Goal: Find specific fact: Find specific fact

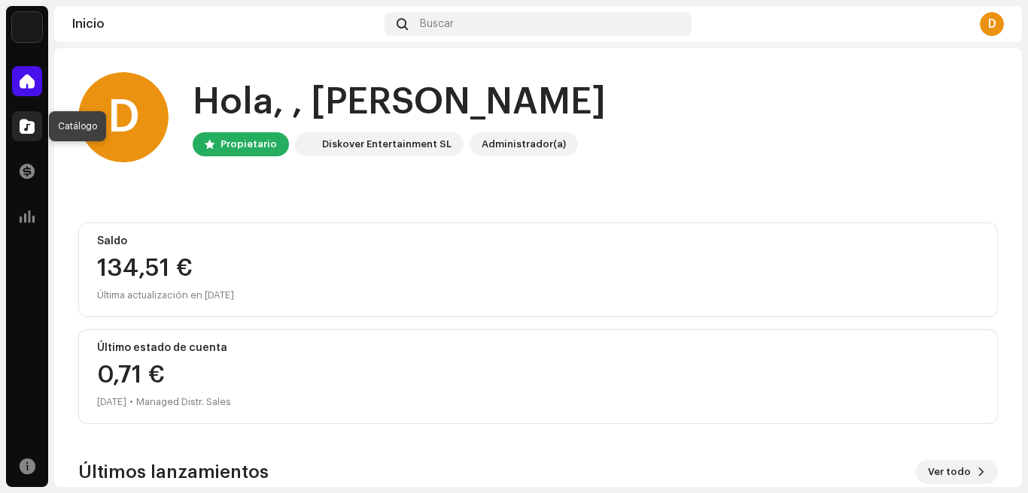
click at [25, 125] on span at bounding box center [27, 126] width 15 height 12
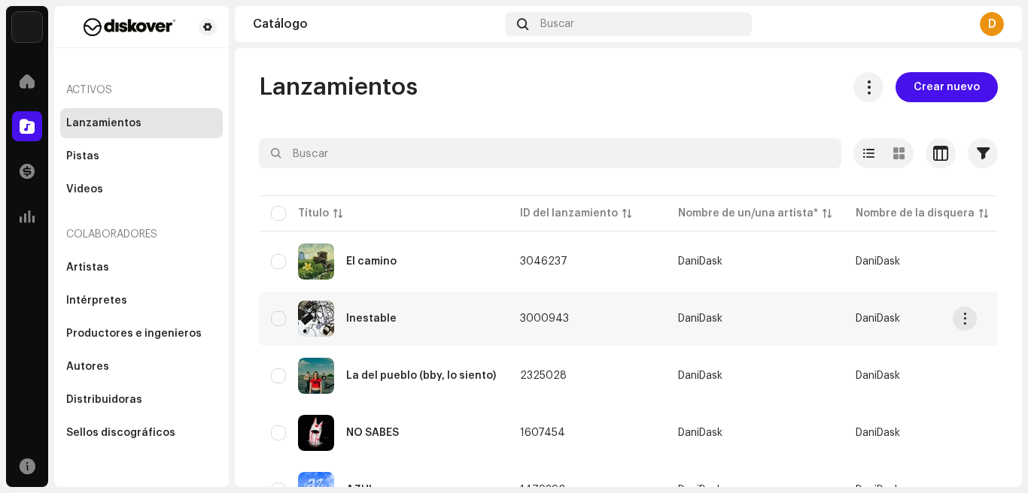
click at [536, 319] on span "3000943" at bounding box center [544, 319] width 49 height 11
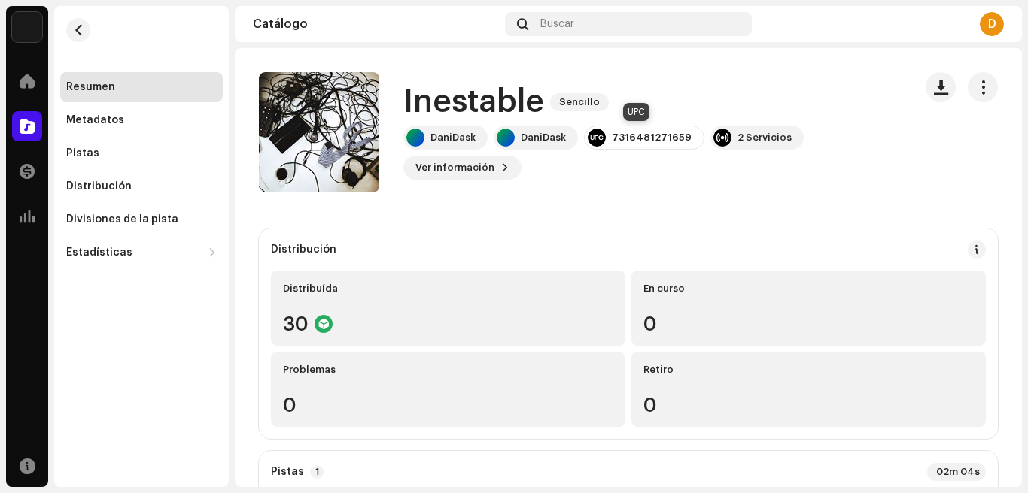
click at [640, 139] on div "7316481271659" at bounding box center [652, 138] width 80 height 12
copy div "7316481271659"
